Goal: Transaction & Acquisition: Purchase product/service

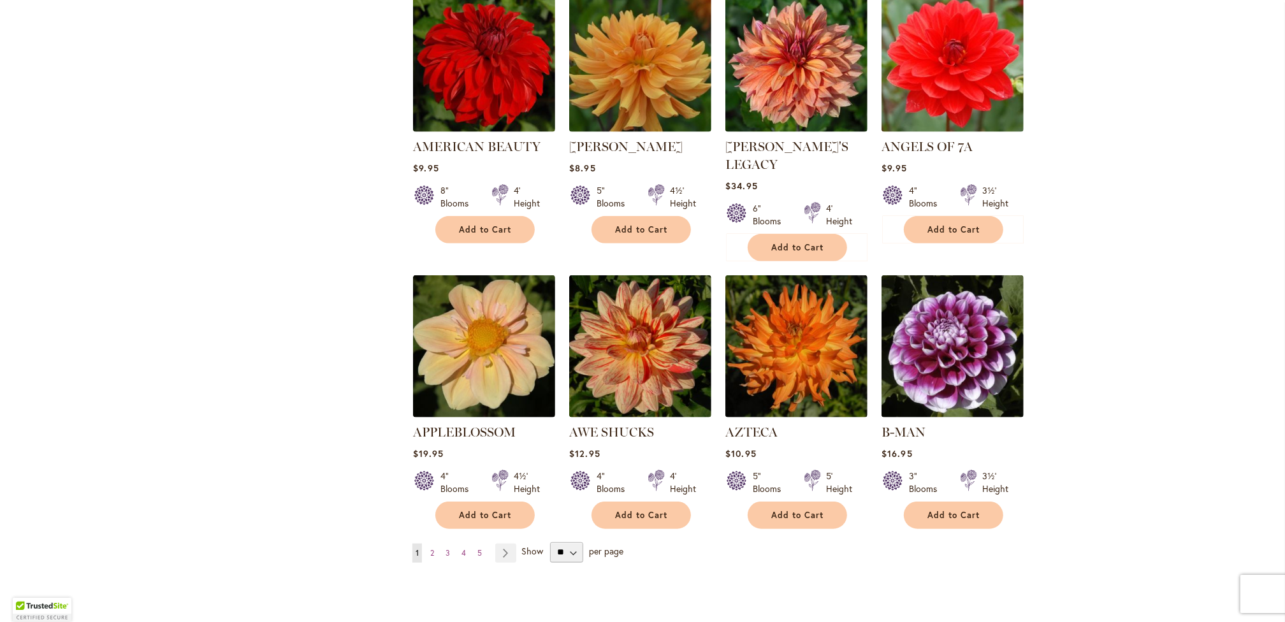
scroll to position [1020, 0]
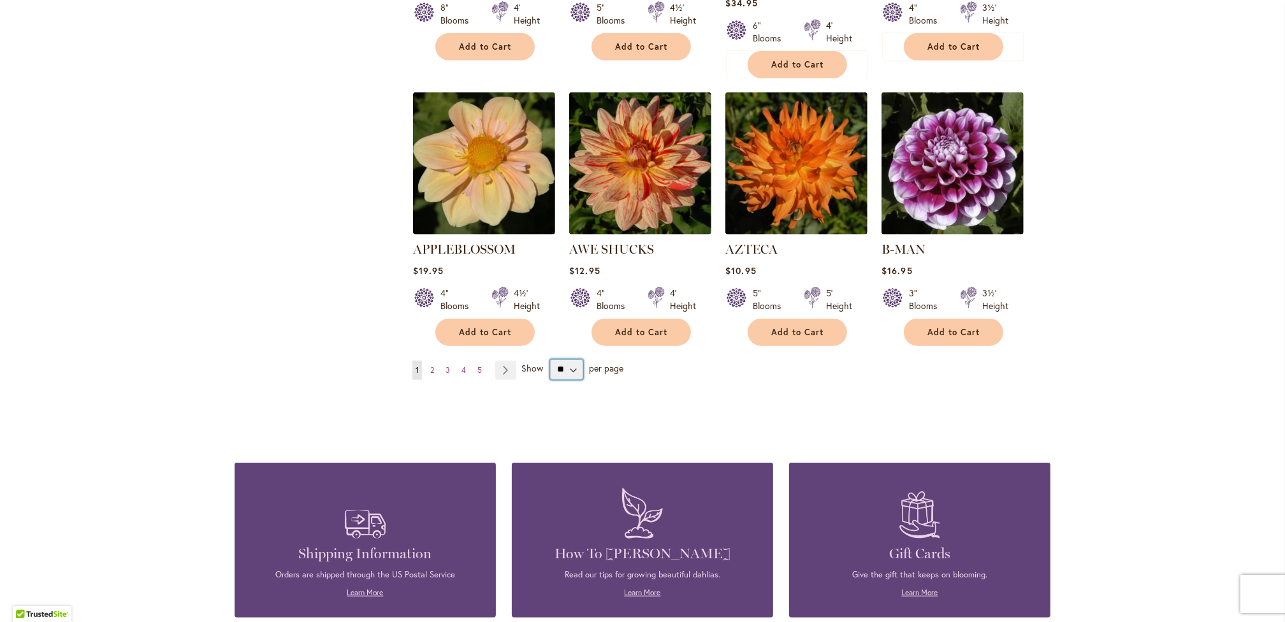
click at [566, 360] on select "** ** ** **" at bounding box center [566, 370] width 33 height 20
select select "**"
click at [550, 360] on select "** ** ** **" at bounding box center [566, 370] width 33 height 20
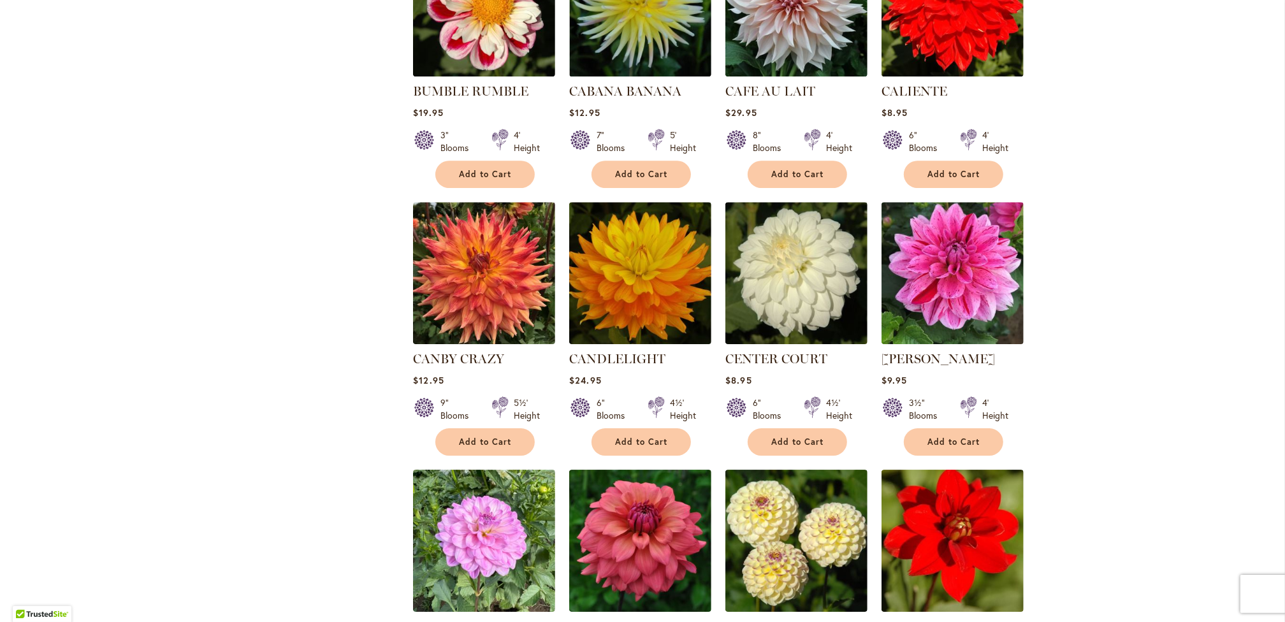
scroll to position [4080, 0]
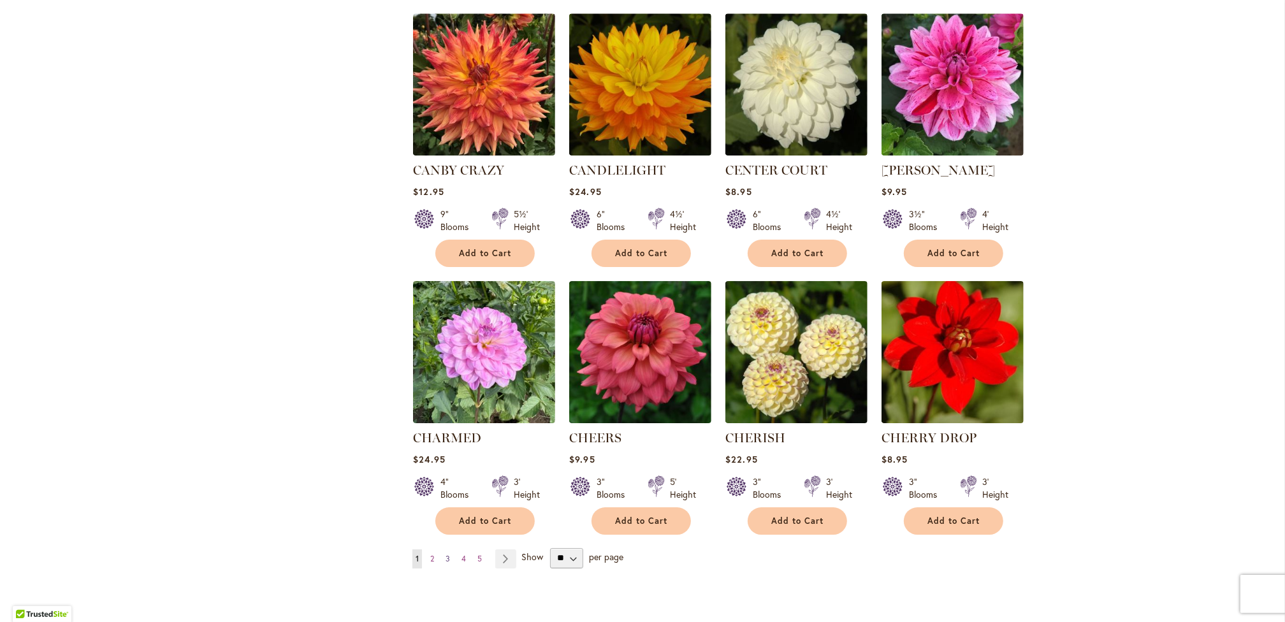
click at [446, 549] on link "Page 3" at bounding box center [447, 558] width 11 height 19
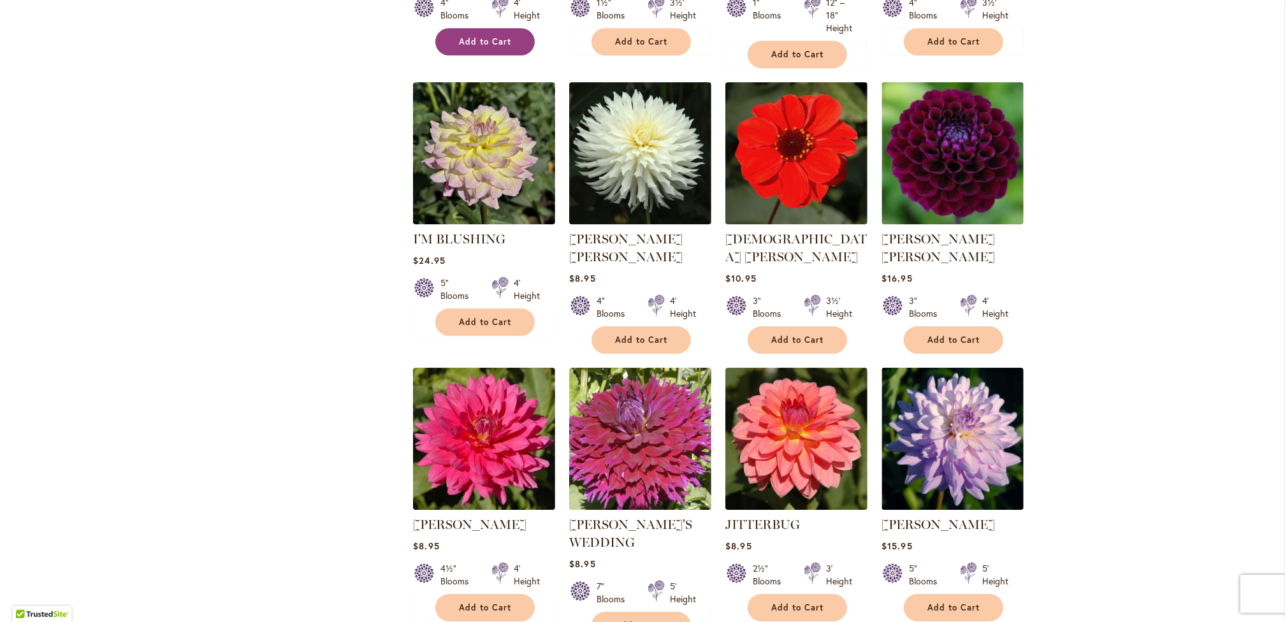
scroll to position [4335, 0]
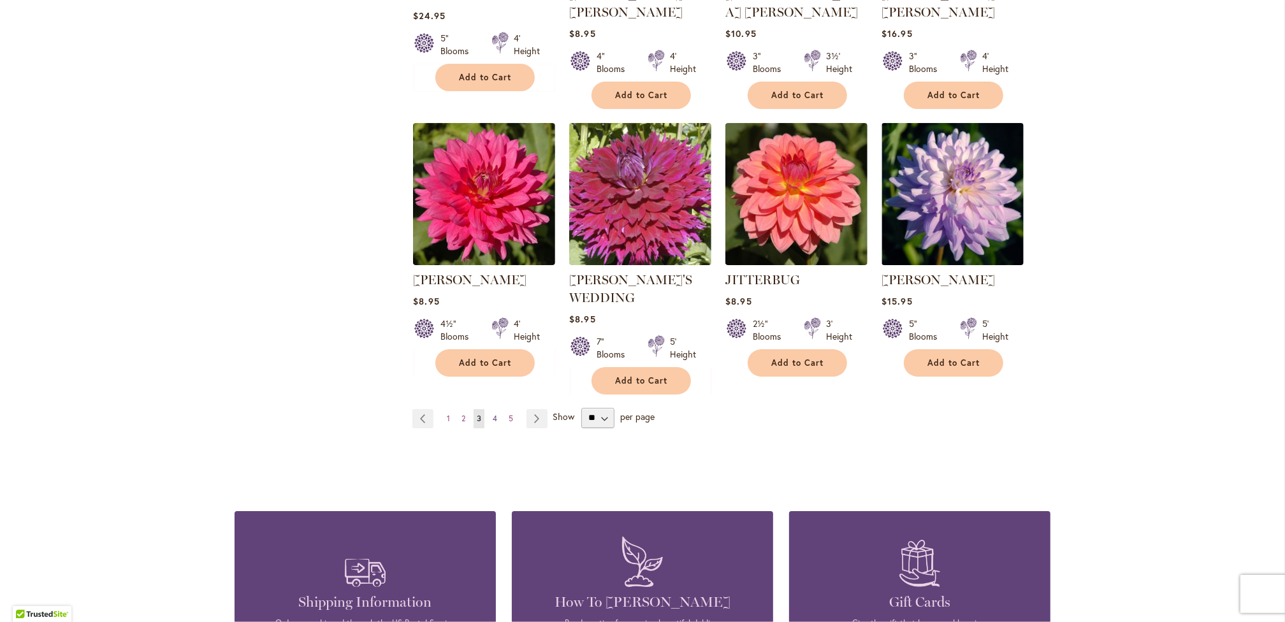
click at [493, 414] on span "4" at bounding box center [495, 419] width 4 height 10
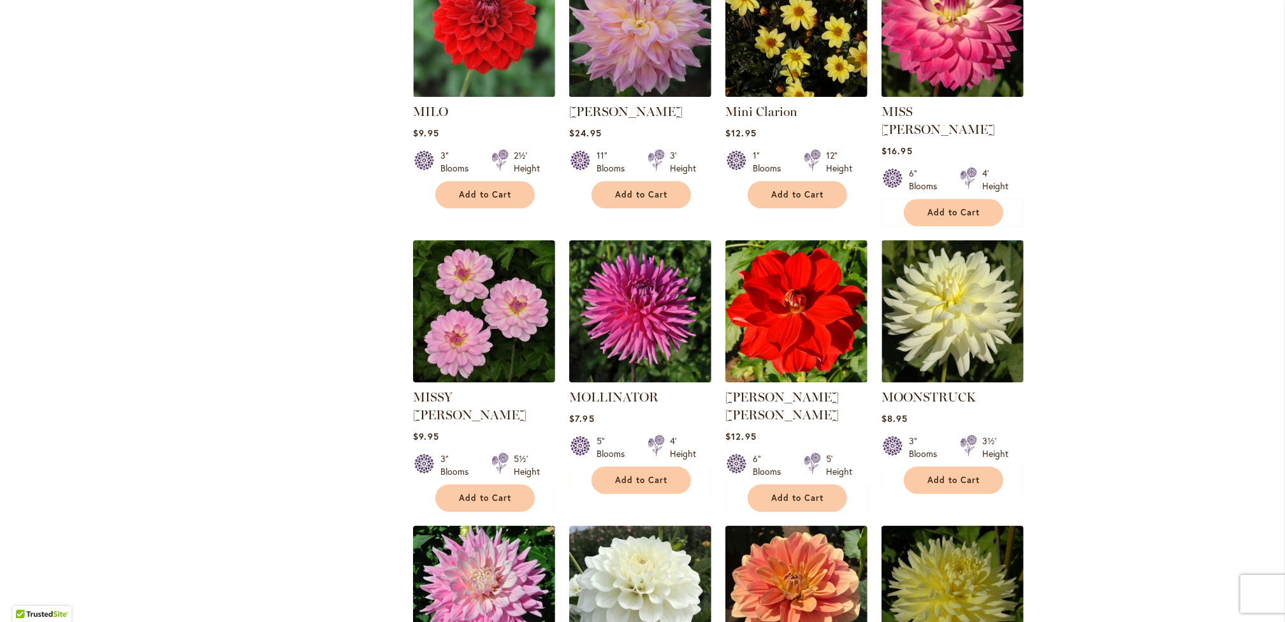
scroll to position [4207, 0]
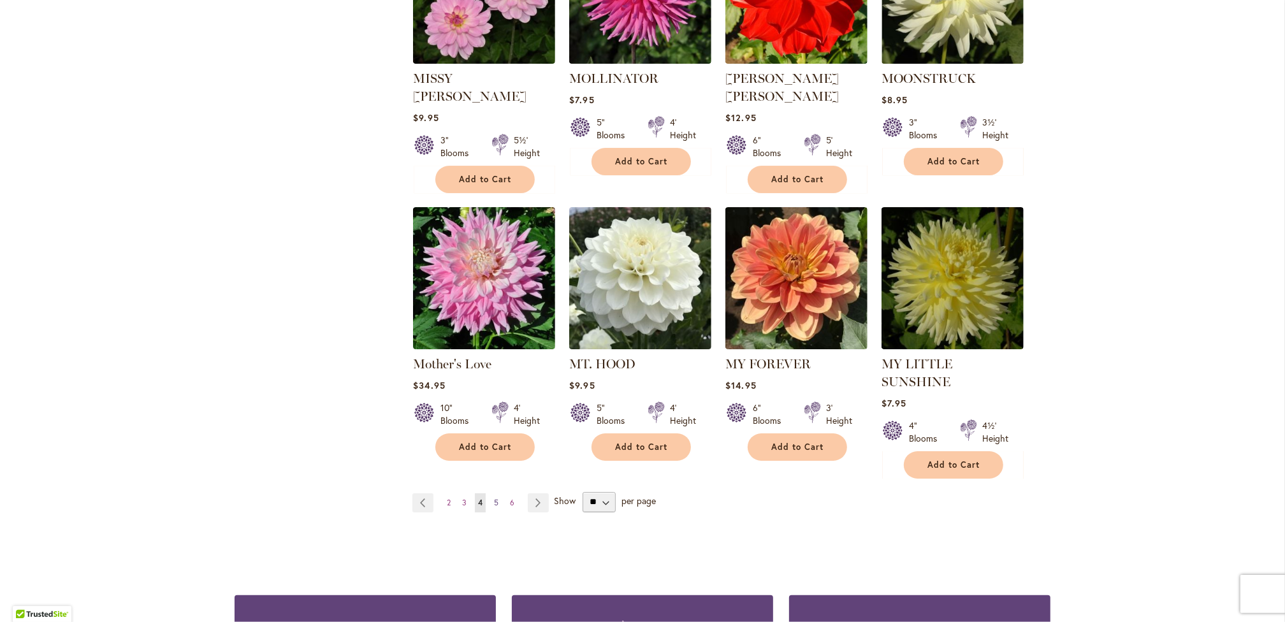
click at [494, 498] on span "5" at bounding box center [496, 503] width 4 height 10
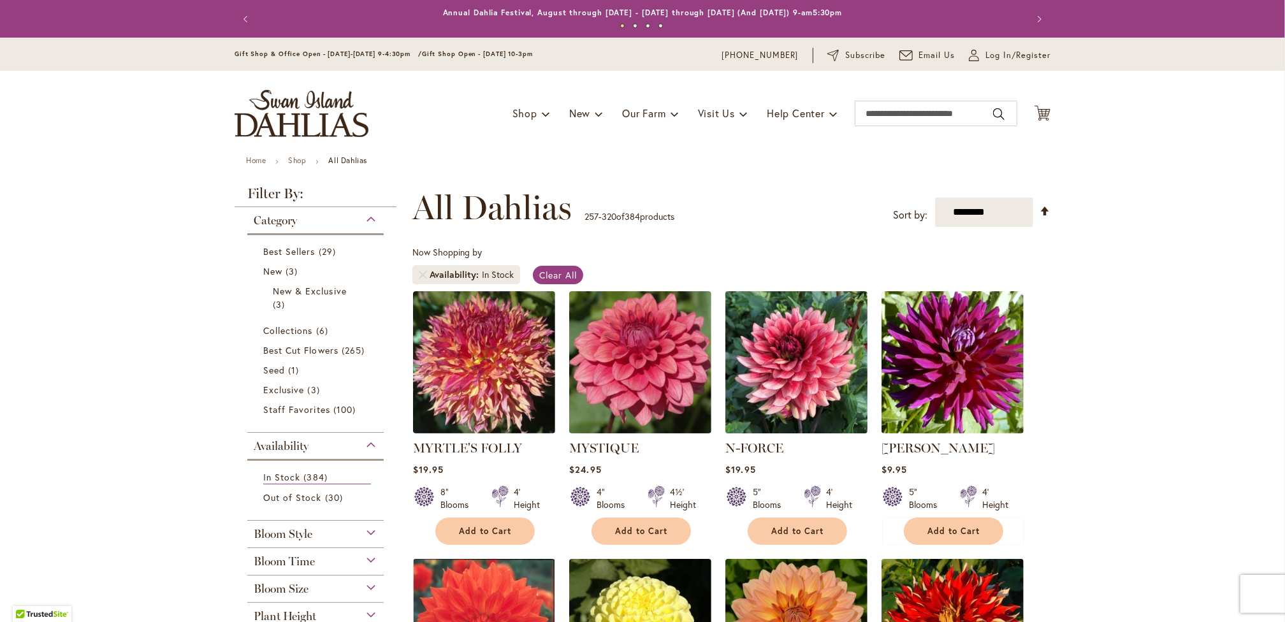
click at [779, 382] on img at bounding box center [796, 361] width 149 height 149
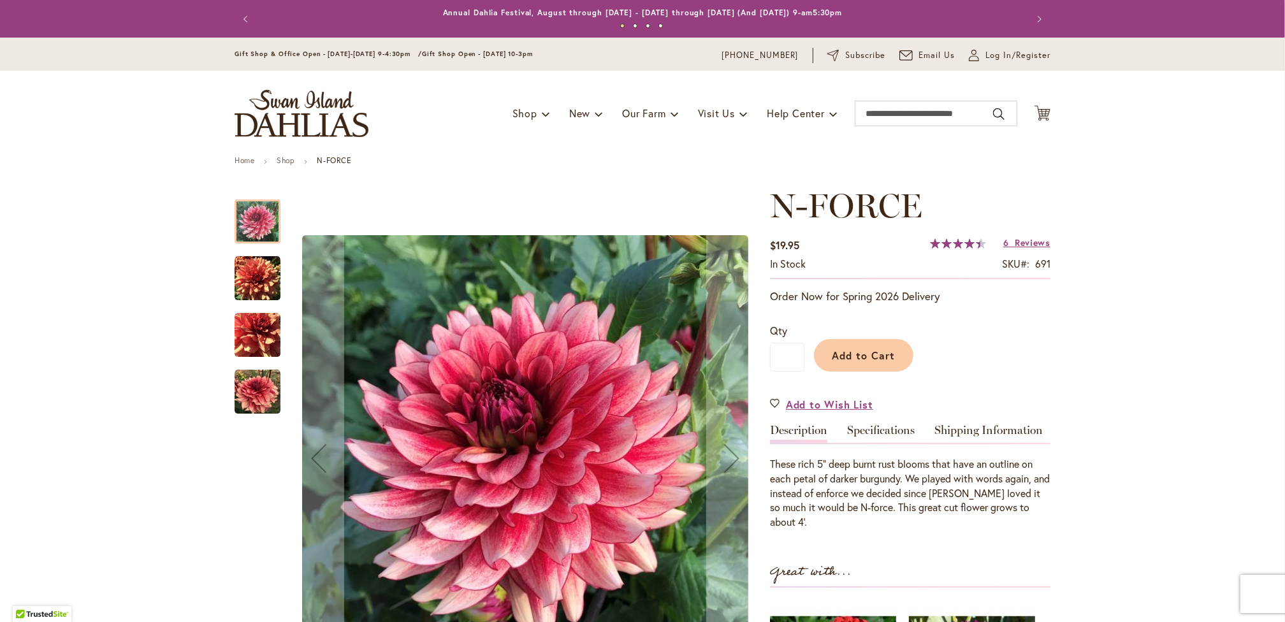
click at [244, 338] on img "N-FORCE" at bounding box center [258, 335] width 46 height 46
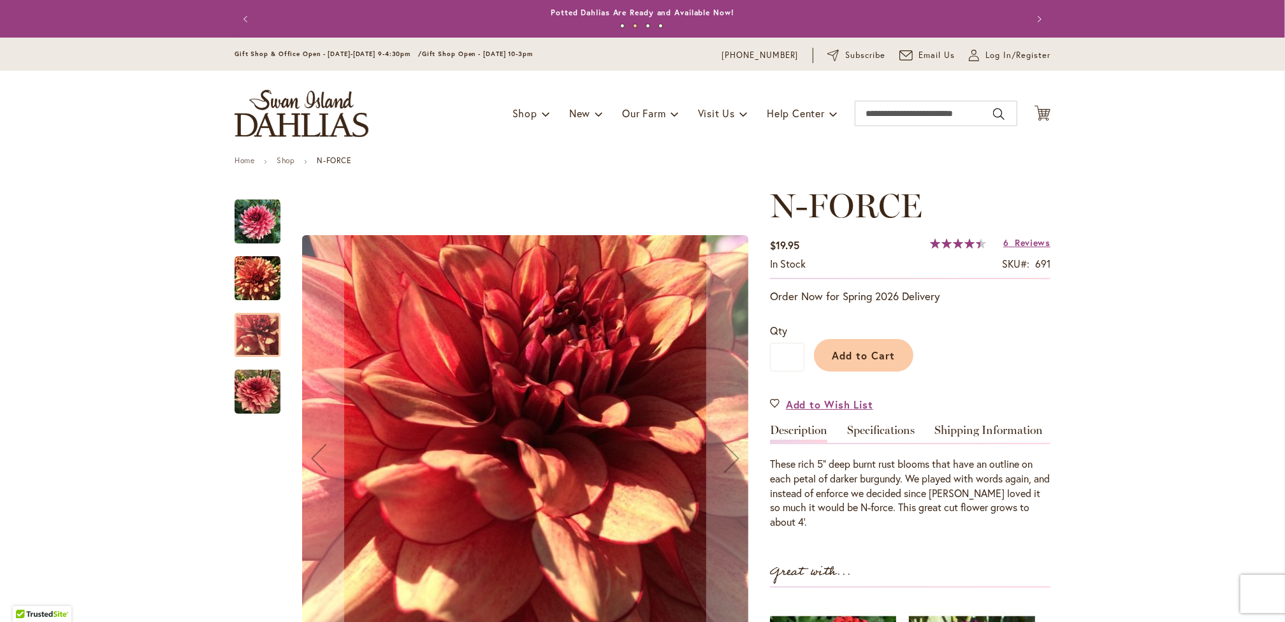
click at [261, 294] on img "N-FORCE" at bounding box center [258, 279] width 46 height 46
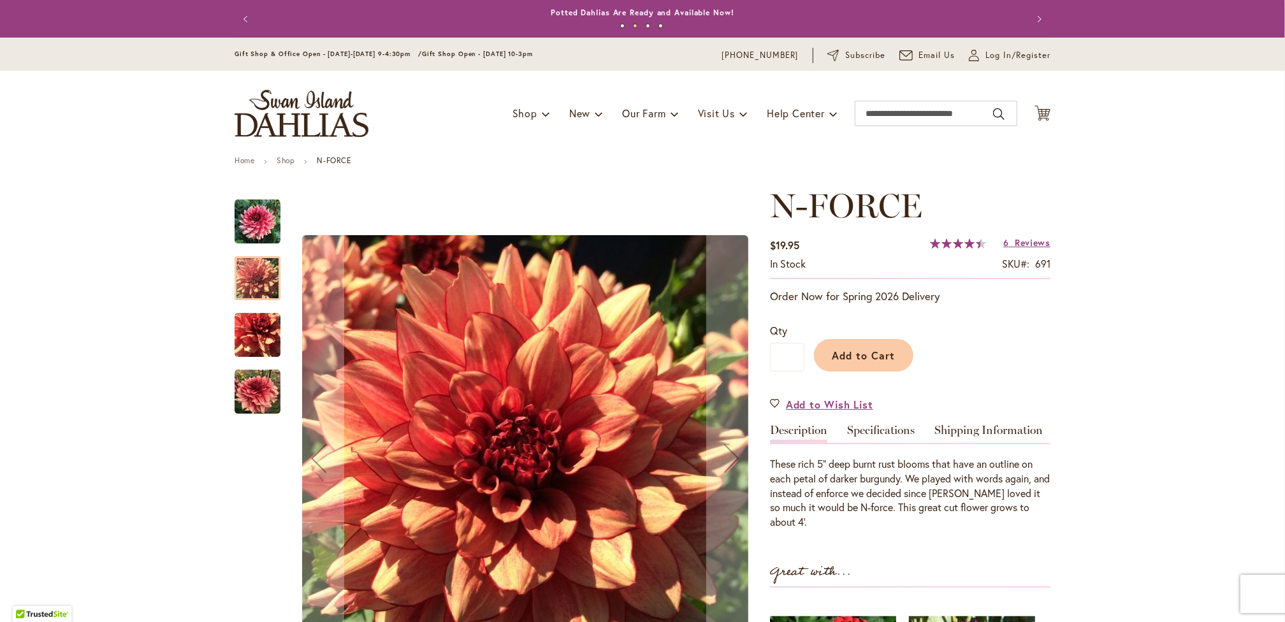
click at [252, 378] on img "N-FORCE" at bounding box center [258, 392] width 46 height 46
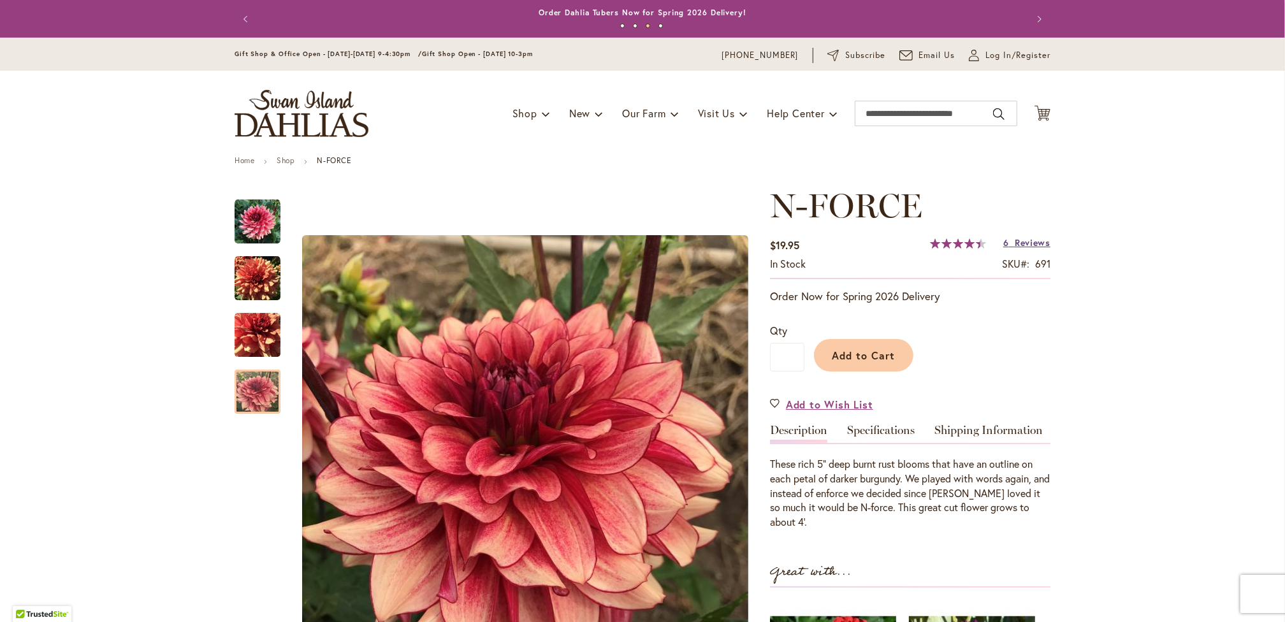
click at [1008, 247] on link "6 Reviews" at bounding box center [1026, 242] width 47 height 12
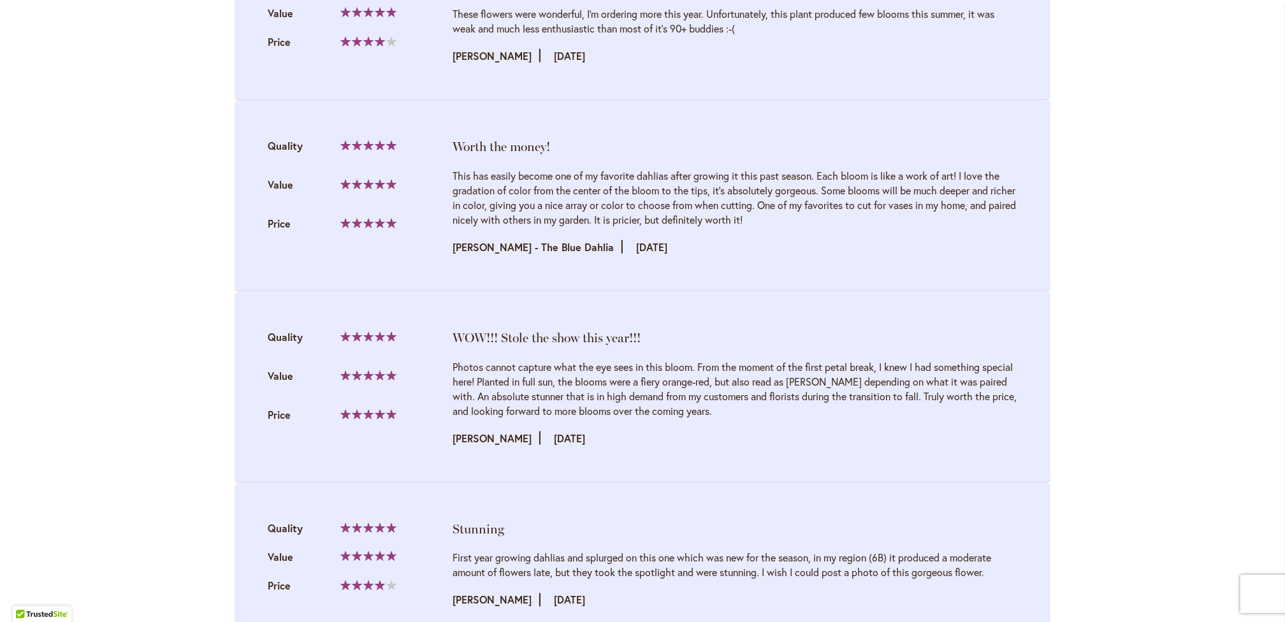
scroll to position [1957, 0]
